Goal: Task Accomplishment & Management: Complete application form

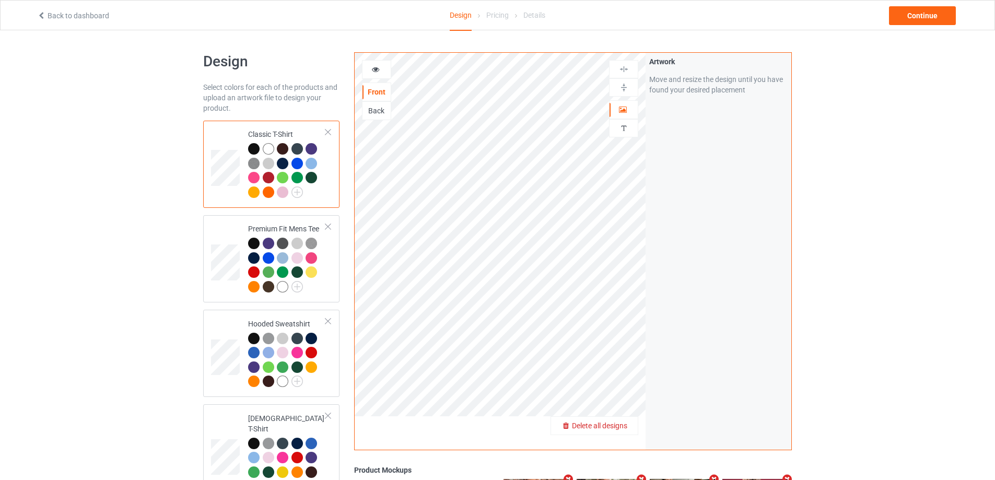
click at [620, 424] on span "Delete all designs" at bounding box center [599, 426] width 55 height 8
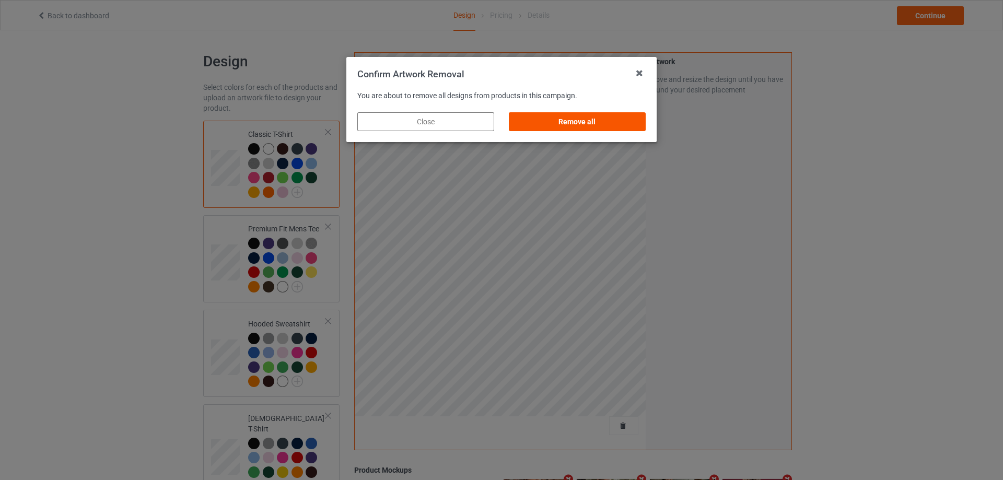
click at [615, 117] on div "Remove all" at bounding box center [577, 121] width 137 height 19
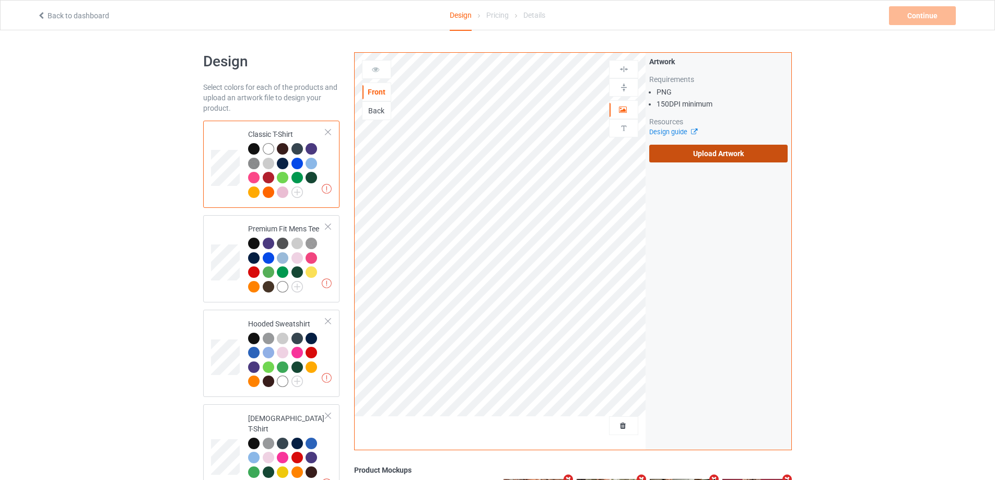
click at [708, 159] on label "Upload Artwork" at bounding box center [718, 154] width 138 height 18
click at [0, 0] on input "Upload Artwork" at bounding box center [0, 0] width 0 height 0
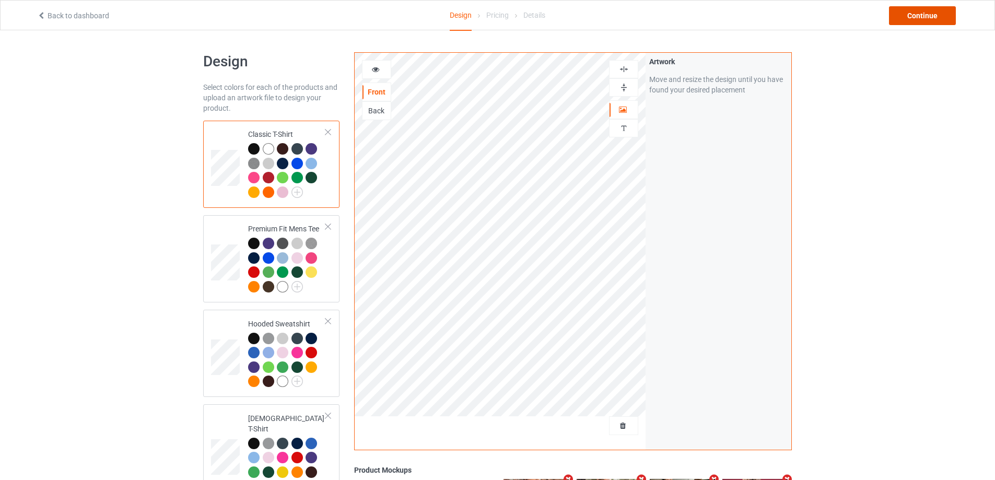
click at [921, 9] on div "Continue" at bounding box center [922, 15] width 67 height 19
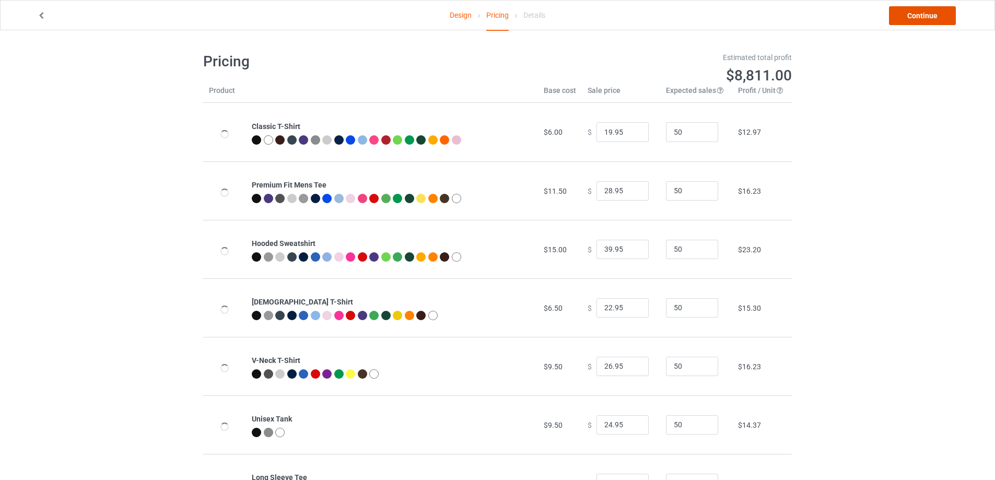
click at [924, 9] on link "Continue" at bounding box center [922, 15] width 67 height 19
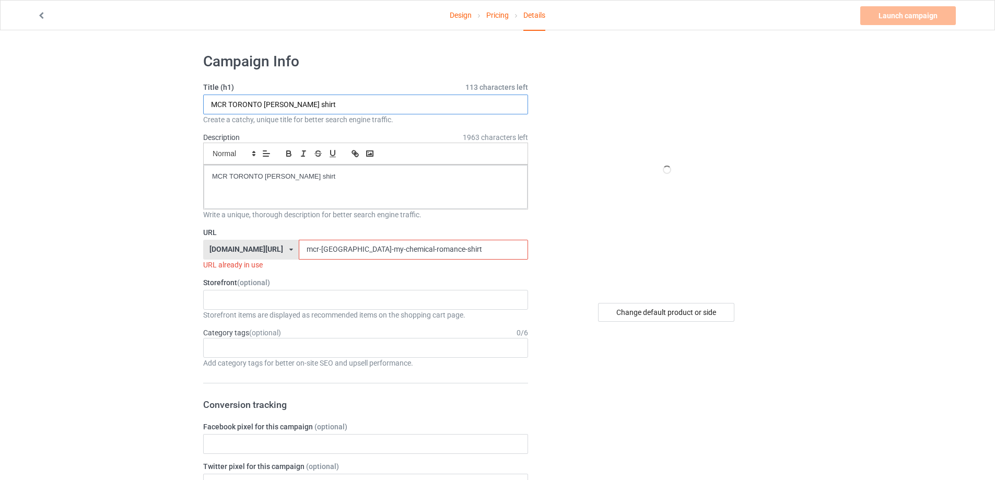
drag, startPoint x: 359, startPoint y: 110, endPoint x: 195, endPoint y: 149, distance: 169.0
paste input "John Bolton’s Trump is a national disgrace"
type input "John Bolton’s Trump is a national disgrace shirt"
drag, startPoint x: 393, startPoint y: 181, endPoint x: 131, endPoint y: 202, distance: 263.5
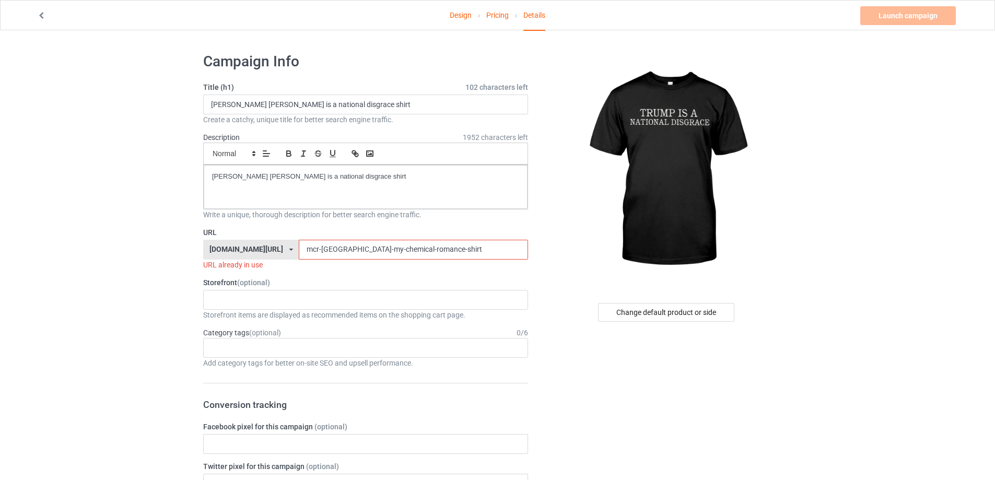
paste input "john-boltons-trump-is-a-national-disgra"
drag, startPoint x: 461, startPoint y: 255, endPoint x: 232, endPoint y: 255, distance: 228.8
click at [232, 255] on div "teechip.com/ teetrendus.com/ teechip.com/ 5cd2f964b197f721e1cad219 587d0d41cee3…" at bounding box center [365, 250] width 325 height 20
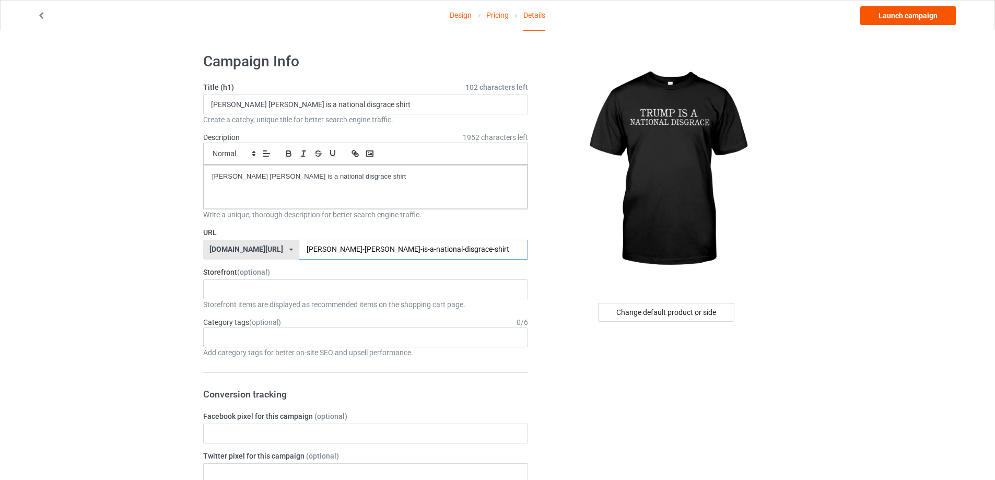
type input "john-boltons-trump-is-a-national-disgrace-shirt"
click at [917, 16] on link "Launch campaign" at bounding box center [908, 15] width 96 height 19
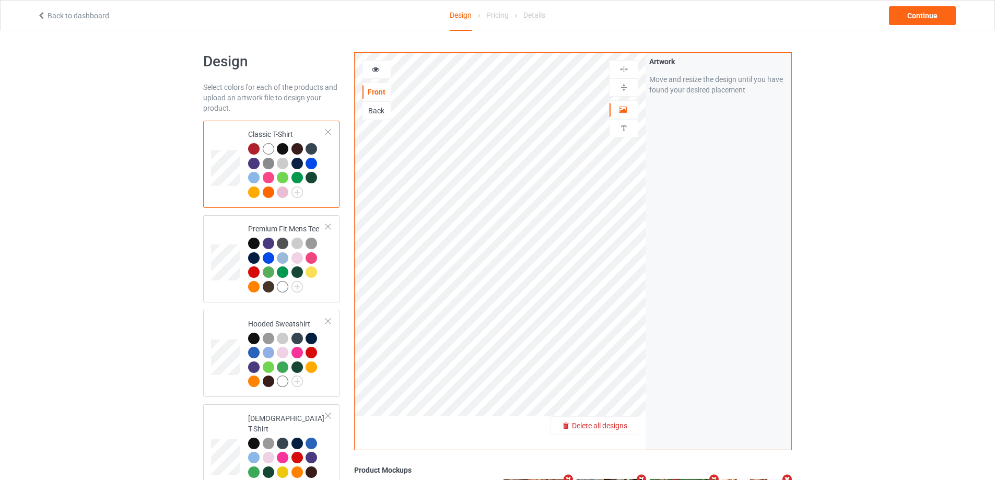
click at [621, 429] on span "Delete all designs" at bounding box center [599, 426] width 55 height 8
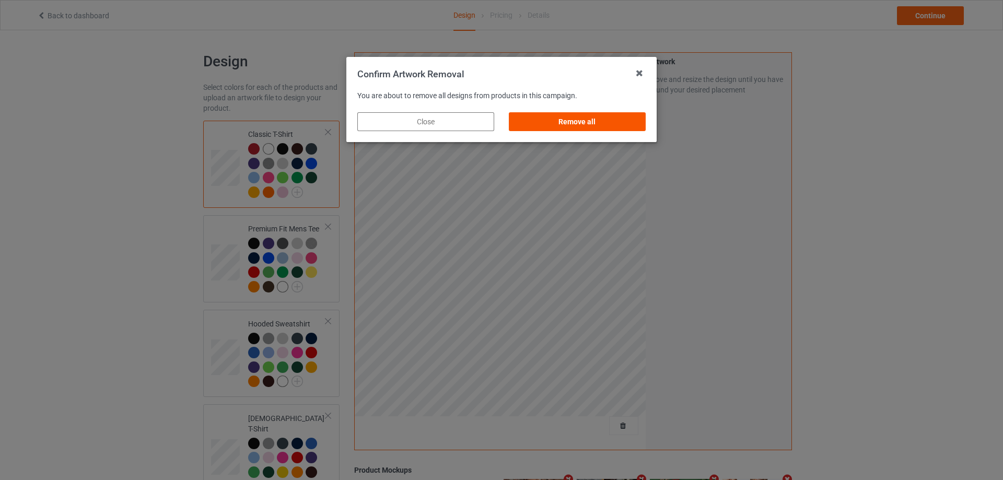
click at [593, 114] on div "Remove all" at bounding box center [577, 121] width 137 height 19
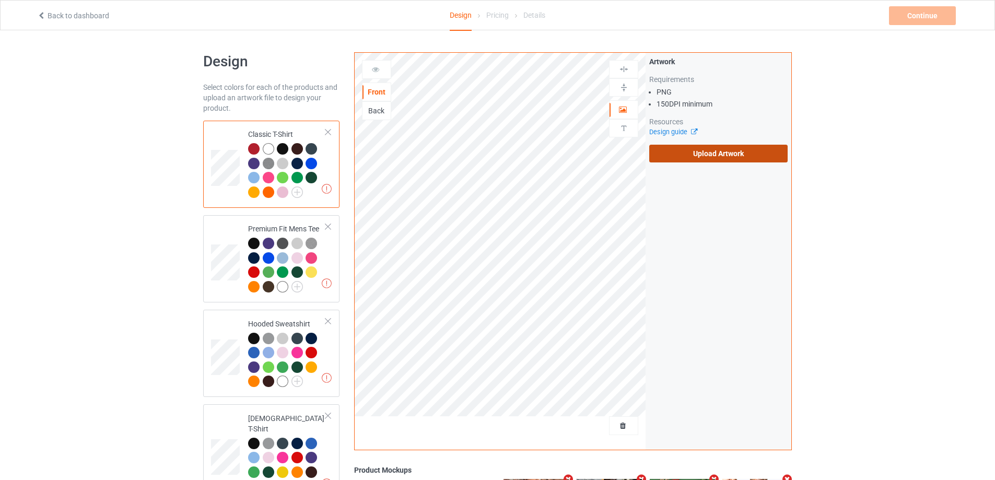
click at [717, 154] on label "Upload Artwork" at bounding box center [718, 154] width 138 height 18
click at [0, 0] on input "Upload Artwork" at bounding box center [0, 0] width 0 height 0
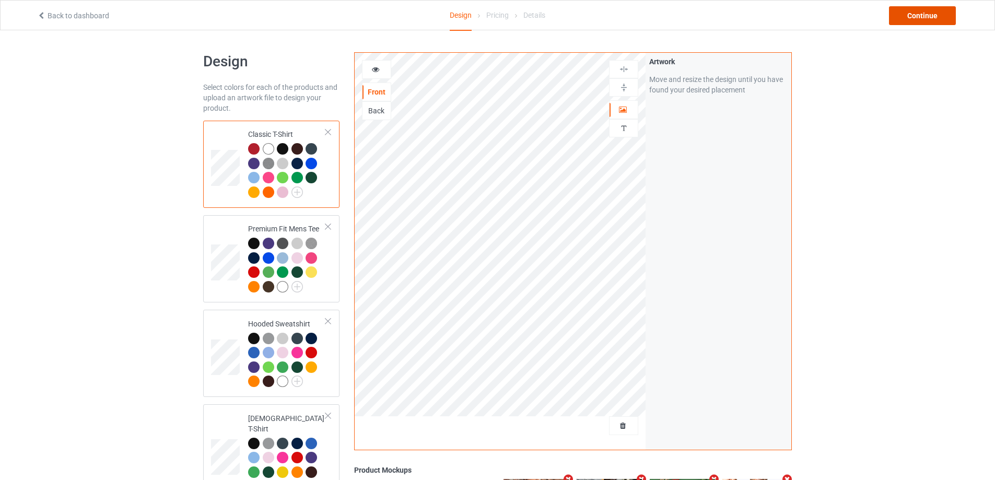
click at [938, 12] on div "Continue" at bounding box center [922, 15] width 67 height 19
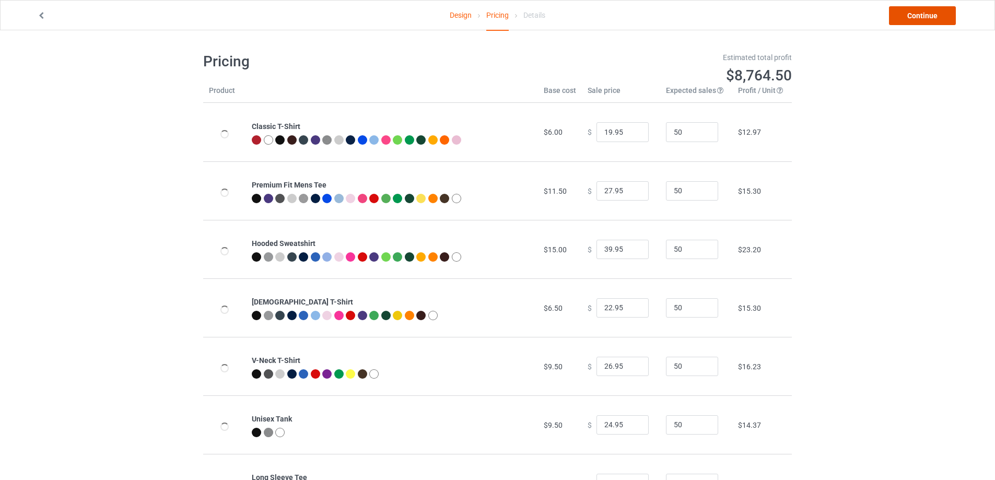
click at [938, 12] on link "Continue" at bounding box center [922, 15] width 67 height 19
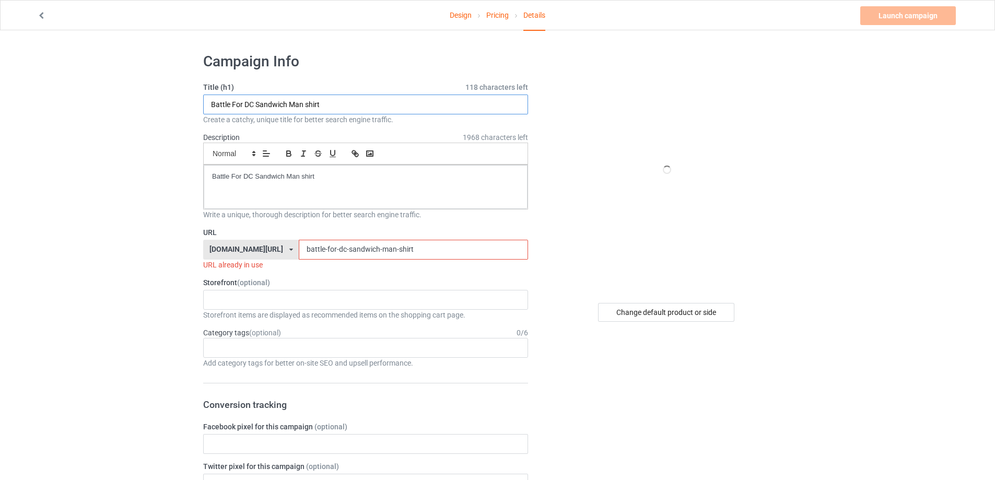
paste input "[URL][DOMAIN_NAME]"
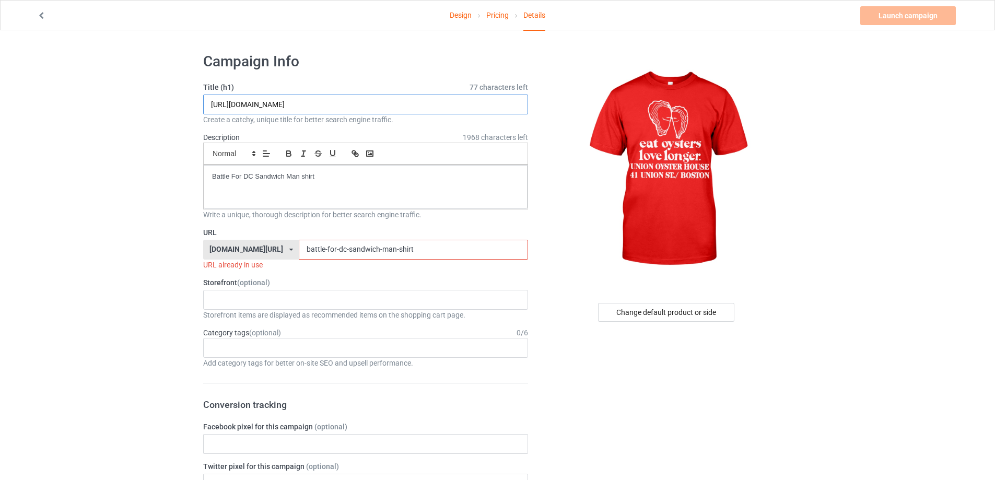
drag, startPoint x: 335, startPoint y: 108, endPoint x: 529, endPoint y: 119, distance: 194.1
type input "[URL][DOMAIN_NAME]"
drag, startPoint x: 373, startPoint y: 261, endPoint x: 237, endPoint y: 261, distance: 136.3
click at [237, 261] on div "URL already in use" at bounding box center [365, 265] width 325 height 10
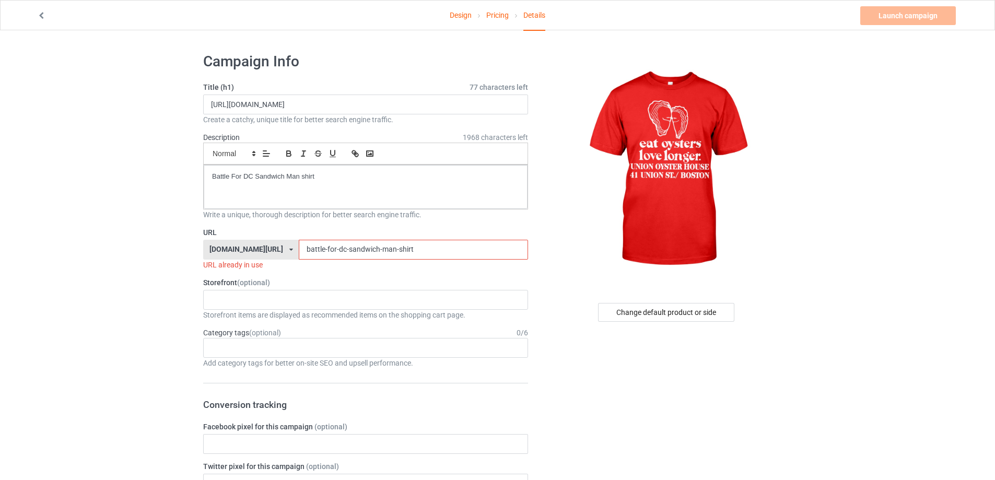
drag, startPoint x: 412, startPoint y: 252, endPoint x: 205, endPoint y: 251, distance: 206.9
click at [205, 251] on div "[DOMAIN_NAME][URL] [DOMAIN_NAME][URL] [DOMAIN_NAME][URL] 5cd2f964b197f721e1cad2…" at bounding box center [365, 250] width 325 height 20
paste input "eat-oysters-love-longer-t-shirt-funny"
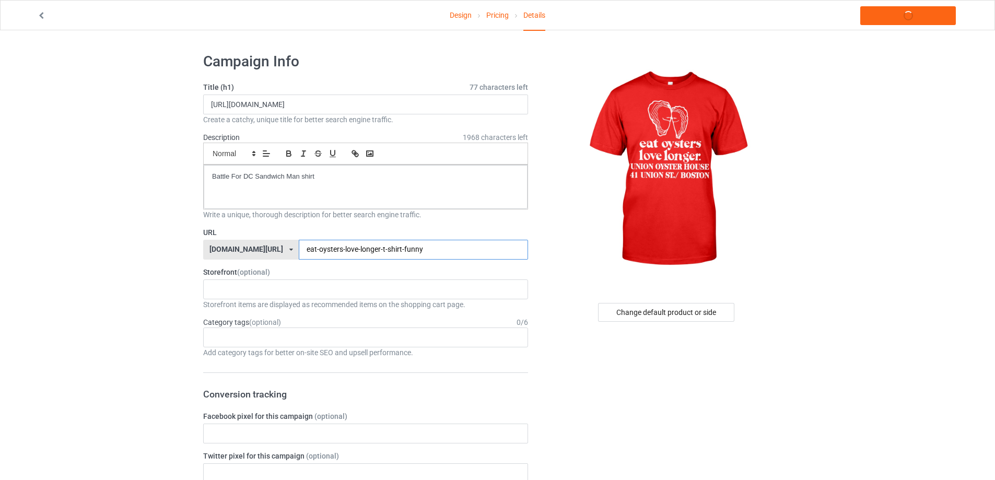
type input "eat-oysters-love-longer-t-shirt-funny"
drag, startPoint x: 248, startPoint y: 106, endPoint x: 175, endPoint y: 141, distance: 80.6
paste input "eat oysters love longer shirt"
type input "eat oysters love longer shirt funny"
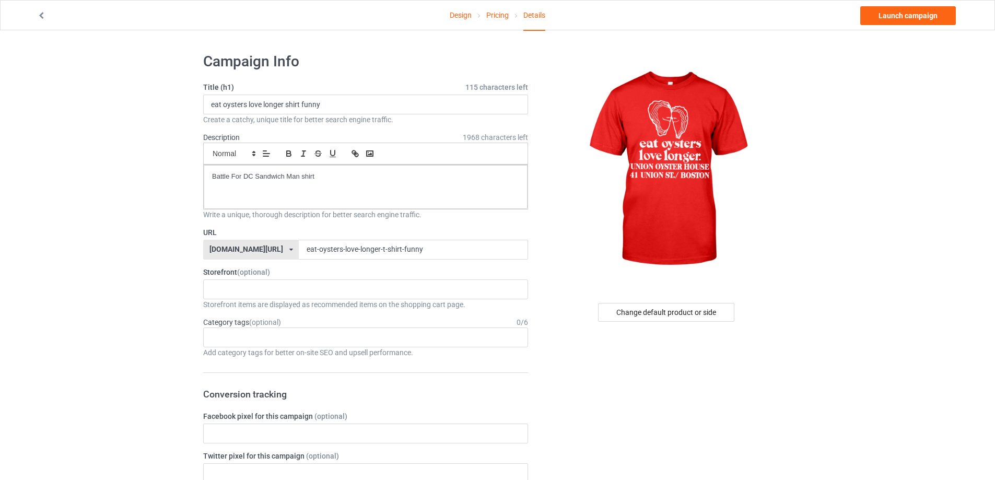
drag, startPoint x: 299, startPoint y: 167, endPoint x: 0, endPoint y: 175, distance: 298.9
click at [925, 19] on link "Launch campaign" at bounding box center [908, 15] width 96 height 19
